Goal: Check status: Check status

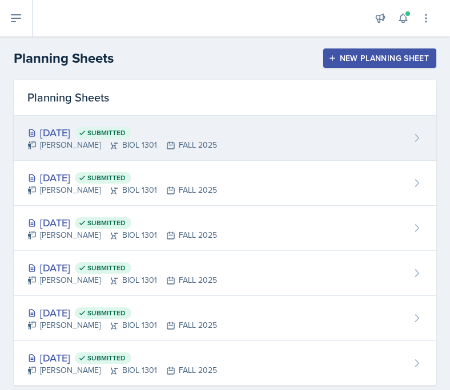
click at [89, 127] on div "[DATE] Submitted" at bounding box center [121, 132] width 189 height 15
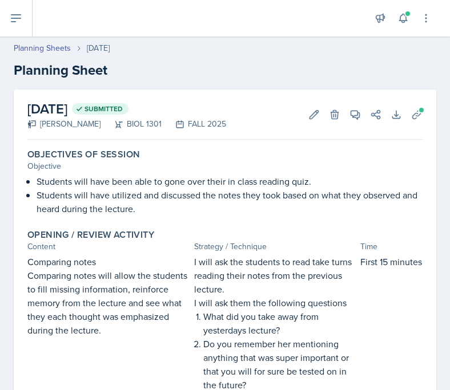
click at [54, 55] on div "Planning Sheets [DATE] Planning Sheet" at bounding box center [225, 61] width 450 height 38
click at [54, 49] on link "Planning Sheets" at bounding box center [42, 48] width 57 height 12
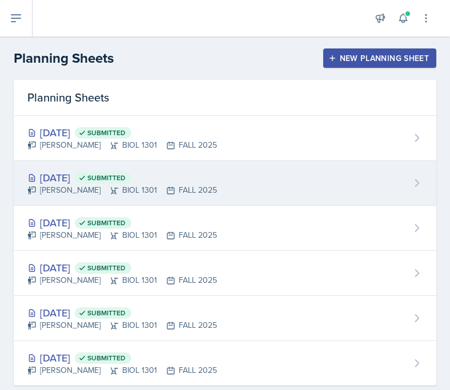
click at [101, 184] on div "[DATE] Submitted" at bounding box center [121, 177] width 189 height 15
